Goal: Check status: Check status

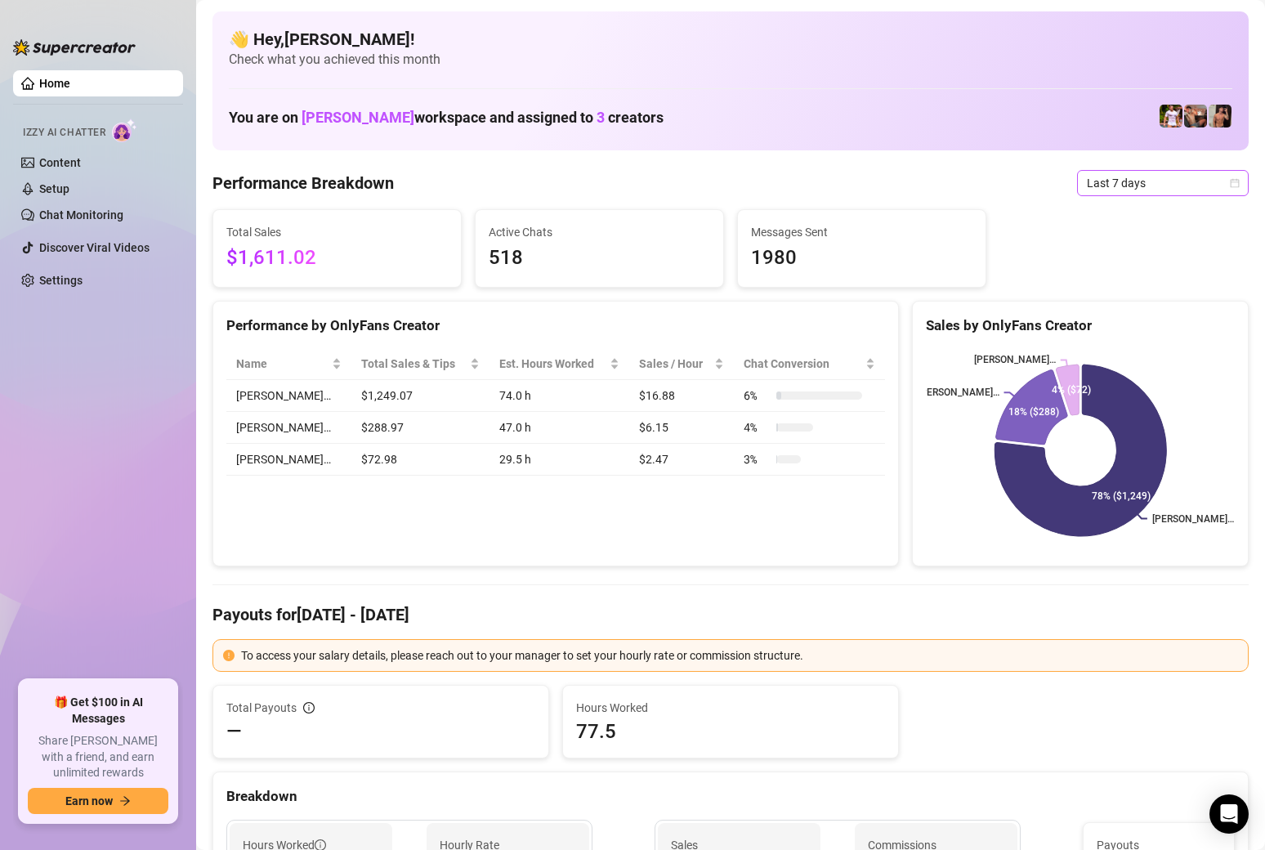
click at [1216, 181] on span "Last 7 days" at bounding box center [1163, 183] width 152 height 25
click at [1099, 326] on div "Custom date" at bounding box center [1162, 320] width 145 height 18
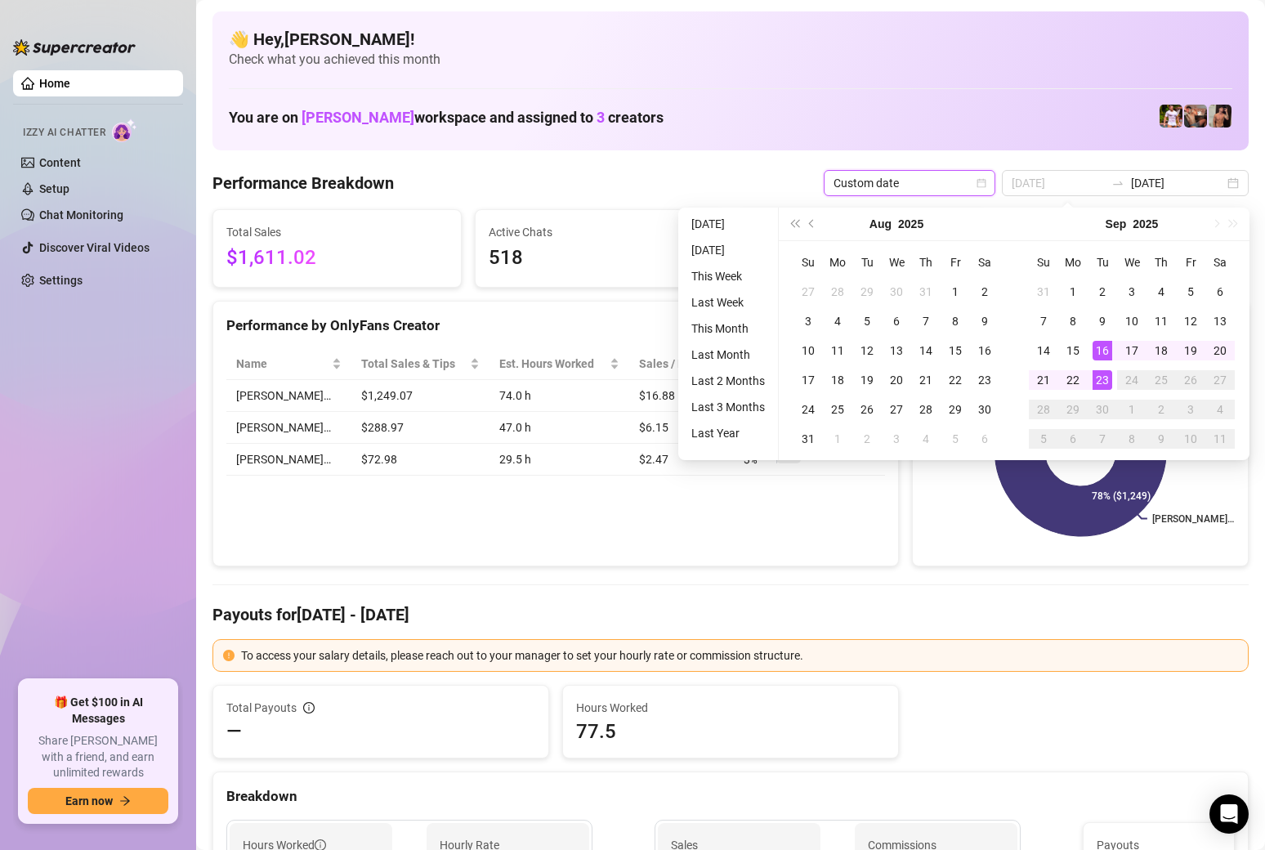
type input "[DATE]"
click at [1097, 382] on div "23" at bounding box center [1102, 380] width 20 height 20
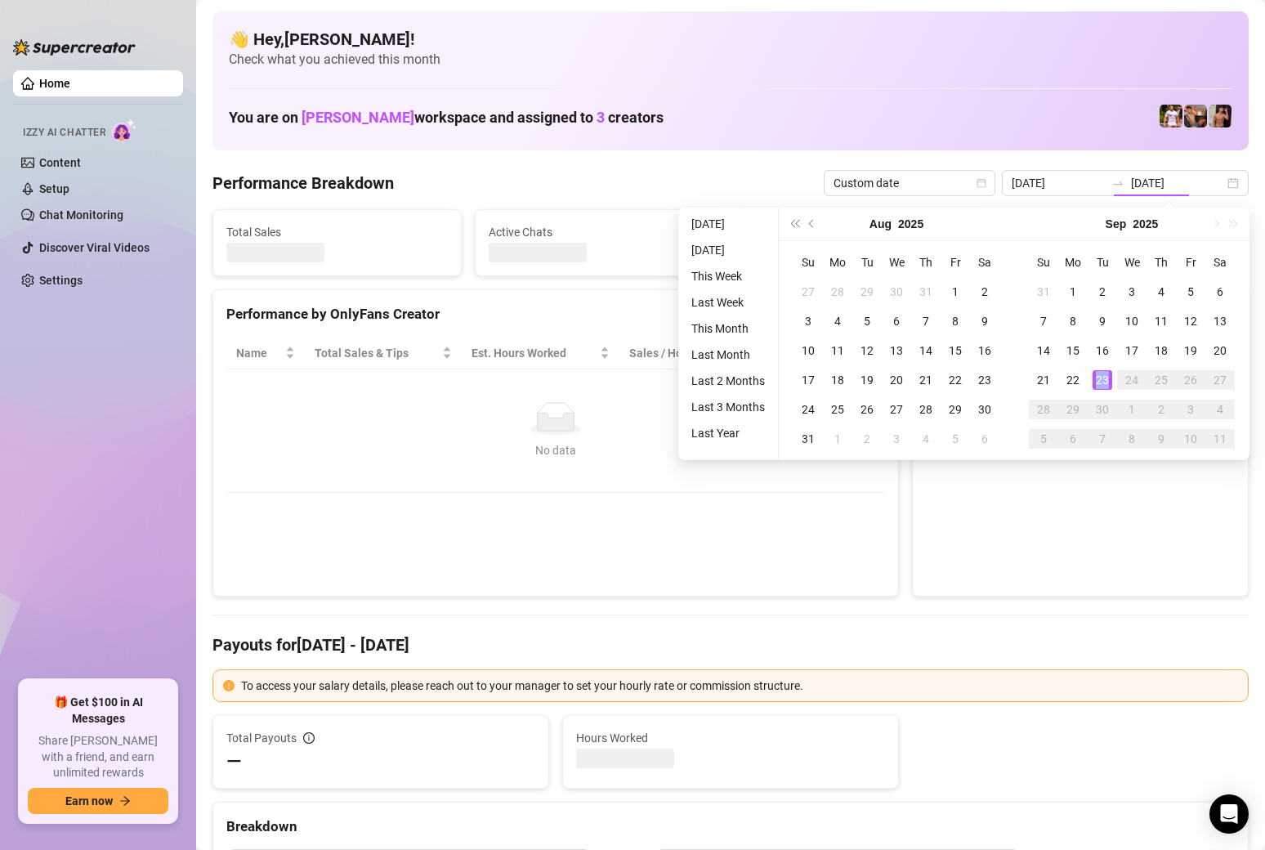
type input "[DATE]"
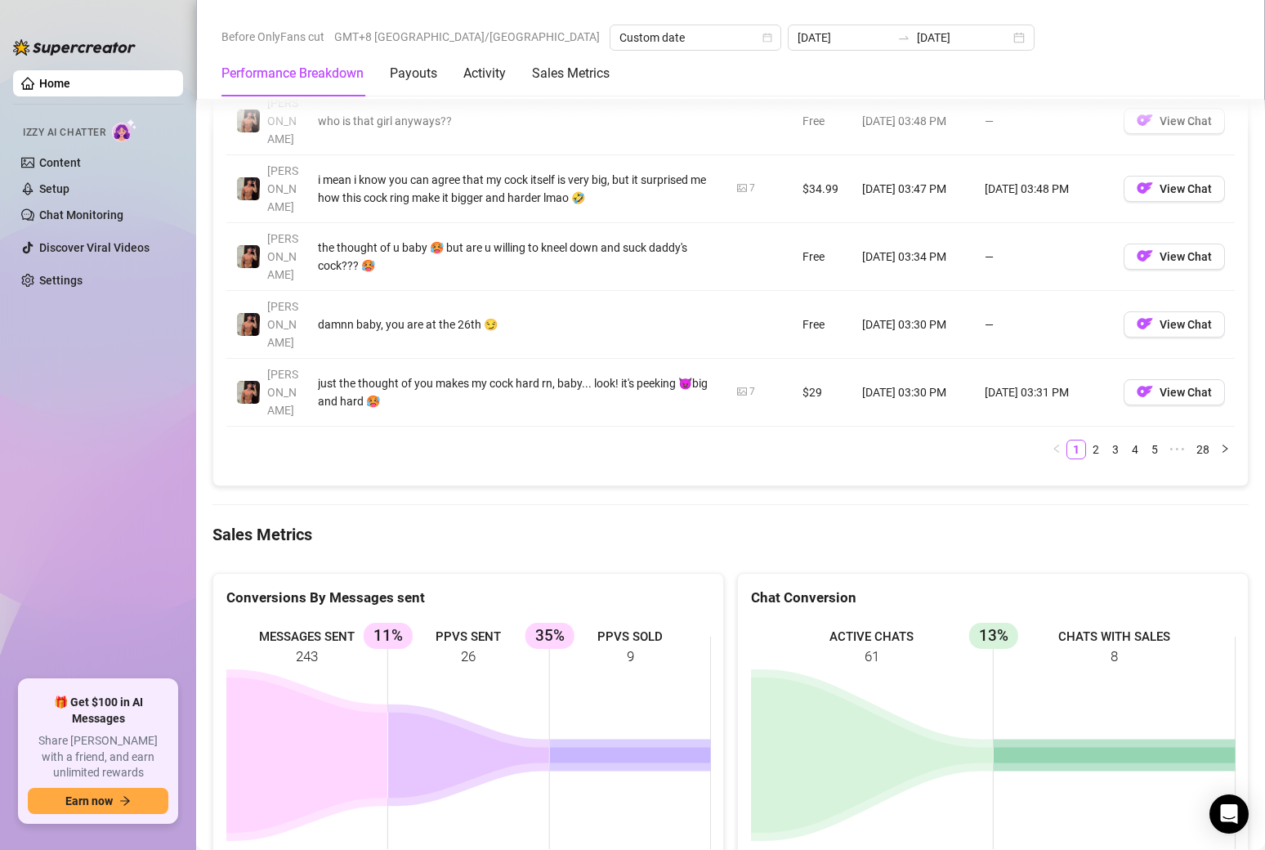
scroll to position [2007, 0]
